Goal: Task Accomplishment & Management: Manage account settings

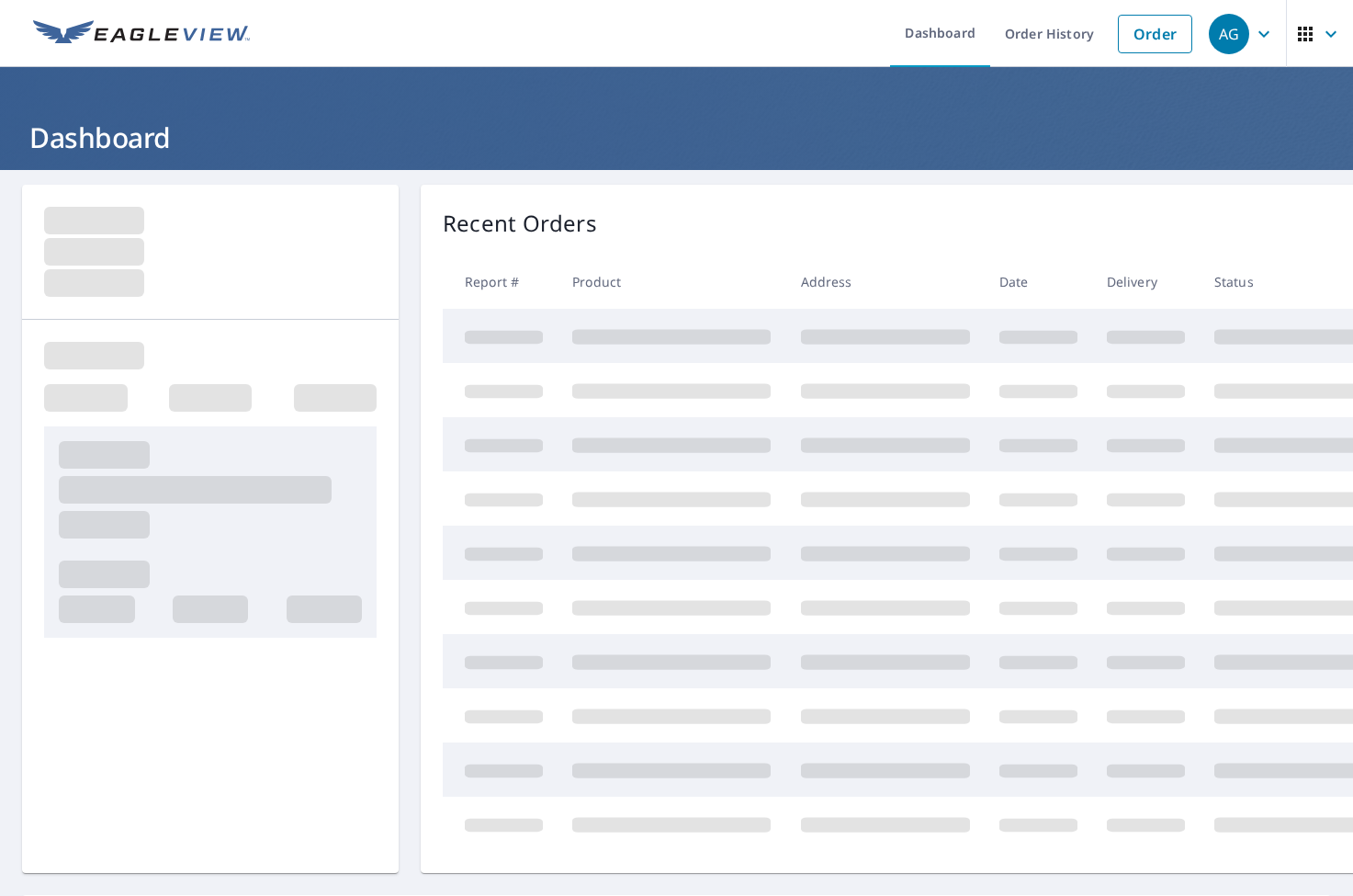
click at [1287, 23] on button "button" at bounding box center [1320, 34] width 67 height 67
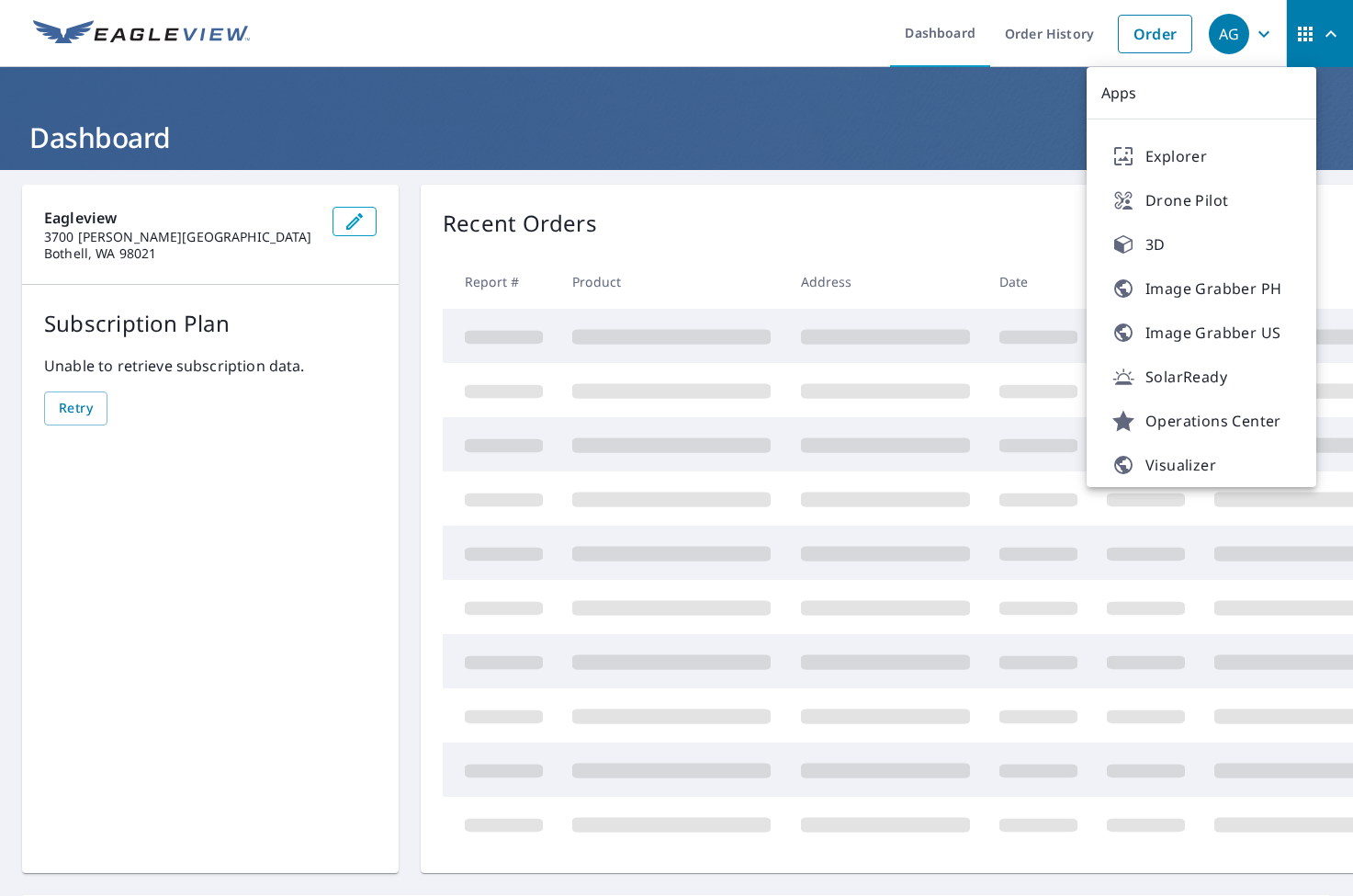
click at [927, 178] on div "Eagleview [STREET_ADDRESS][PERSON_NAME] Subscription Plan Unable to retrieve su…" at bounding box center [676, 614] width 1353 height 889
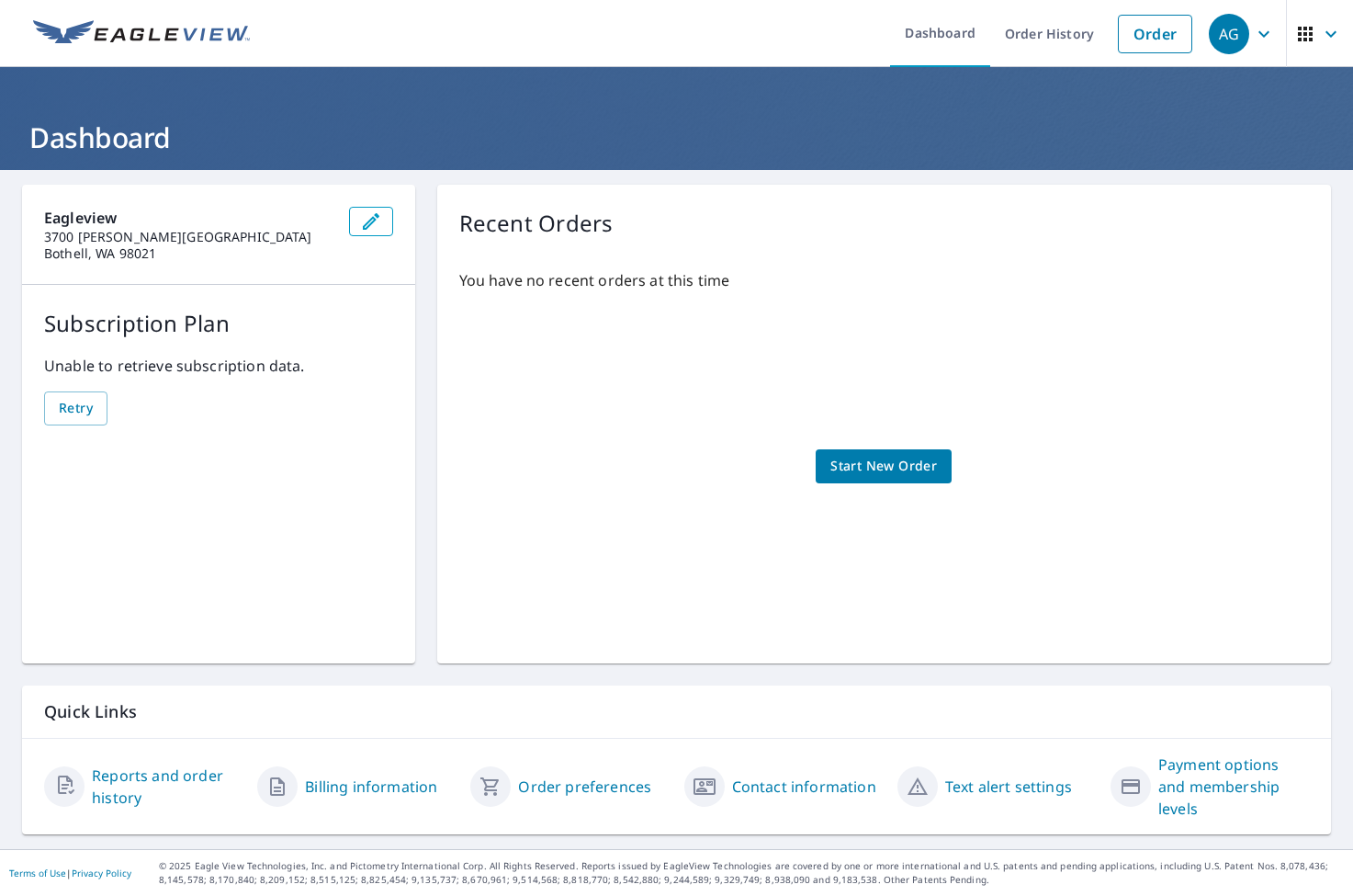
click at [335, 776] on link "Billing information" at bounding box center [371, 787] width 133 height 22
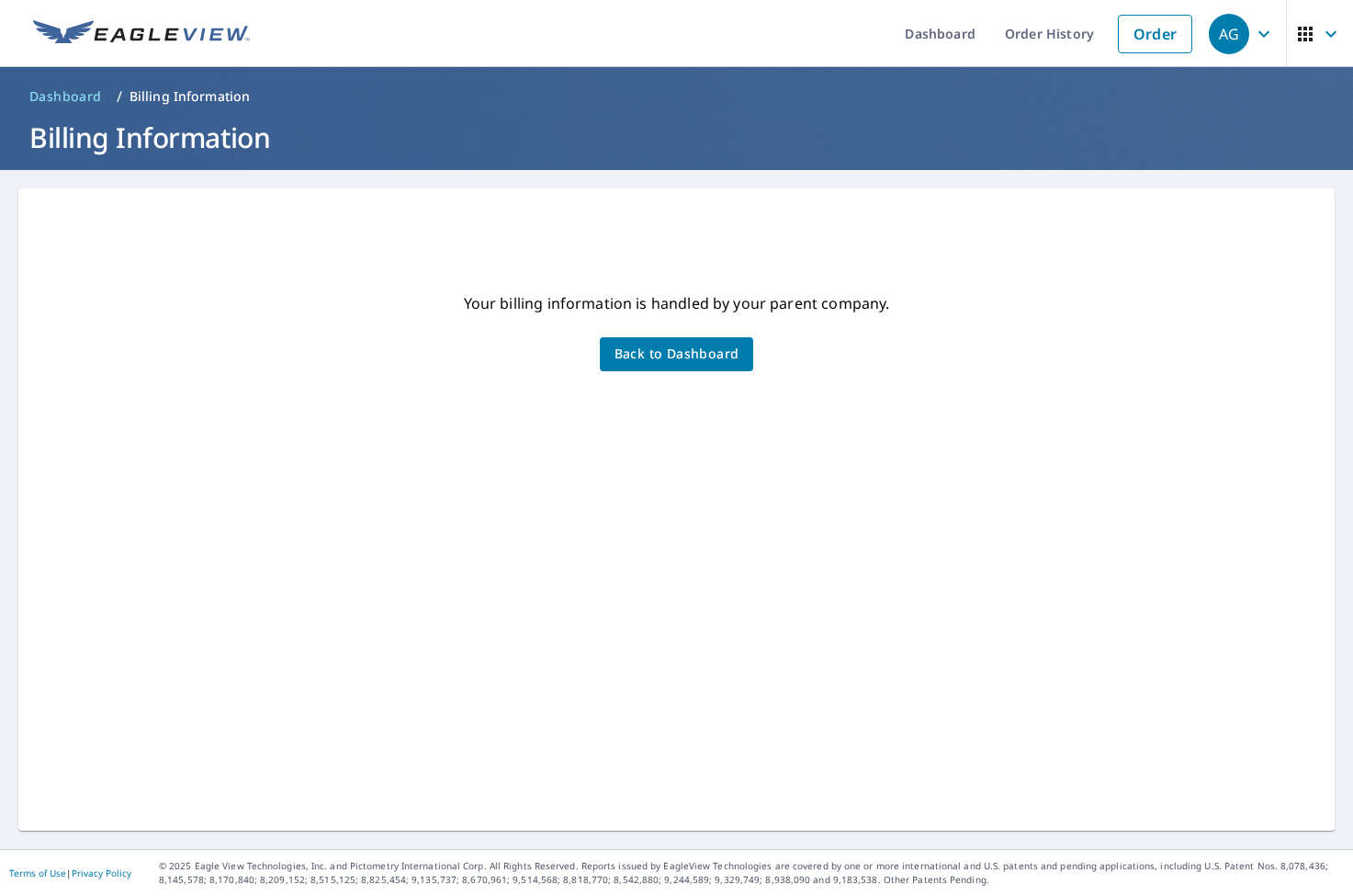
click at [695, 357] on span "Back to Dashboard" at bounding box center [677, 354] width 125 height 23
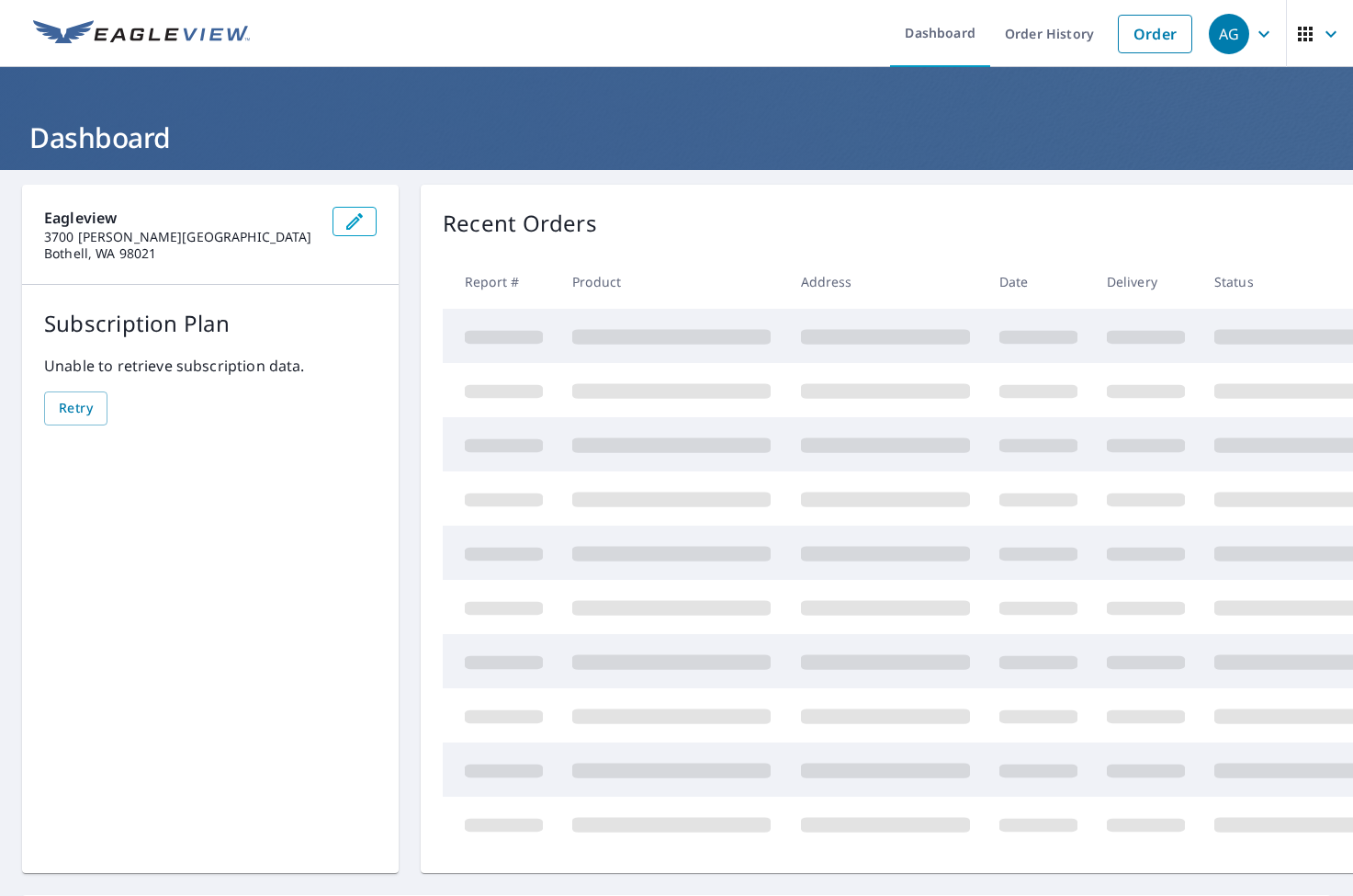
click at [916, 208] on div "Recent Orders" at bounding box center [950, 222] width 1015 height 33
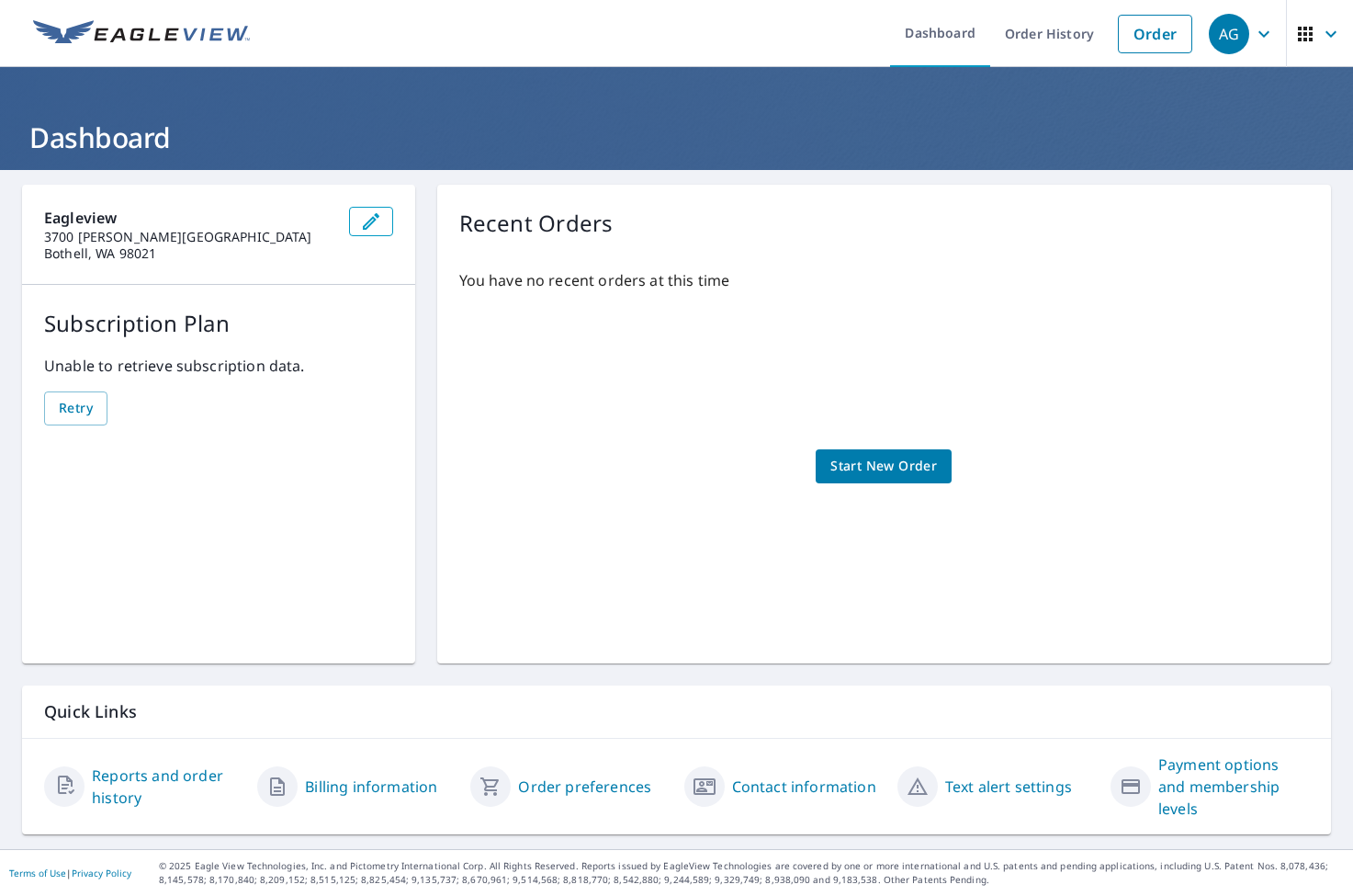
click at [1204, 793] on link "Payment options and membership levels" at bounding box center [1233, 786] width 150 height 66
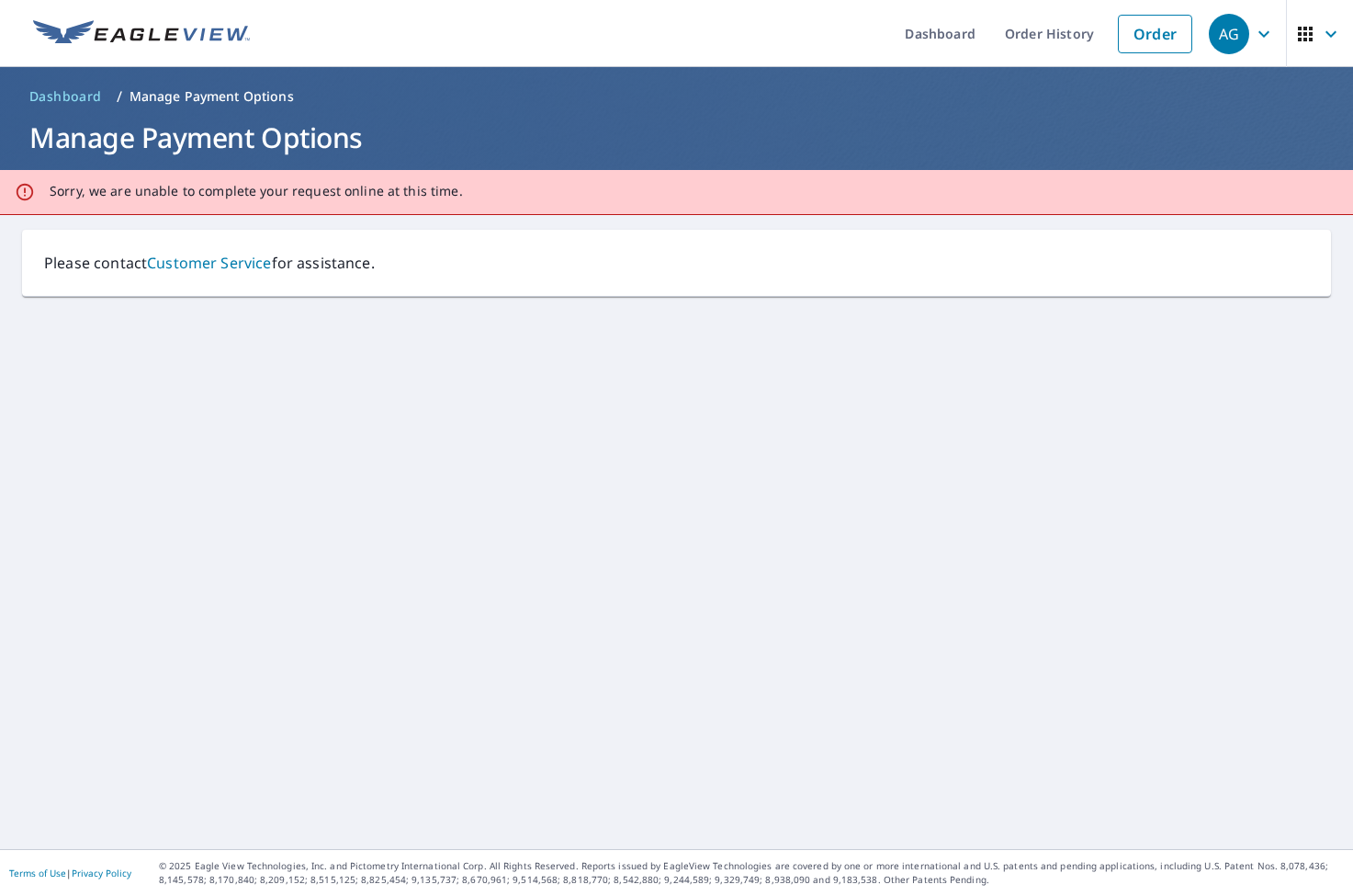
click at [385, 557] on div "Please contact Customer Service for assistance." at bounding box center [676, 532] width 1353 height 633
